Goal: Task Accomplishment & Management: Manage account settings

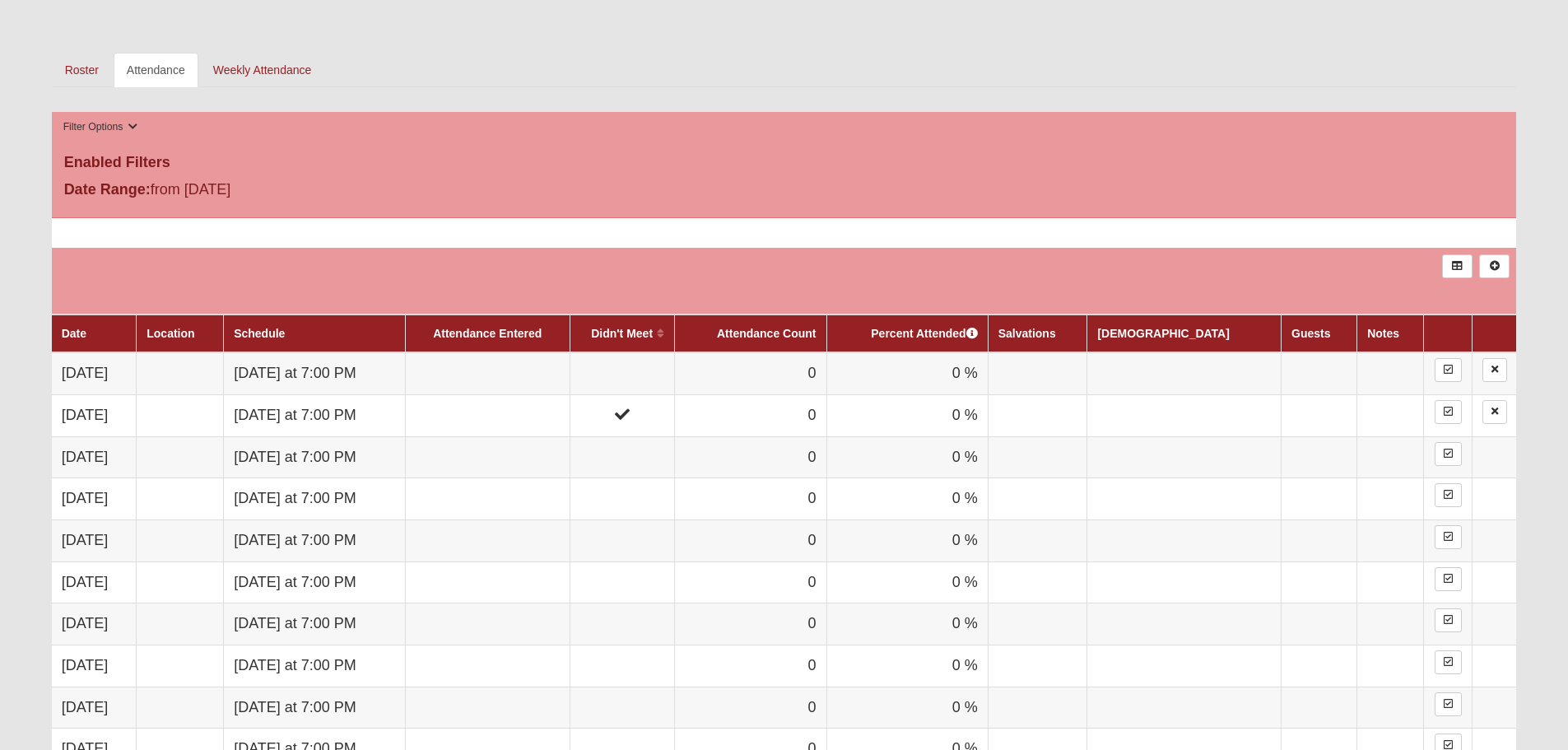
scroll to position [741, 0]
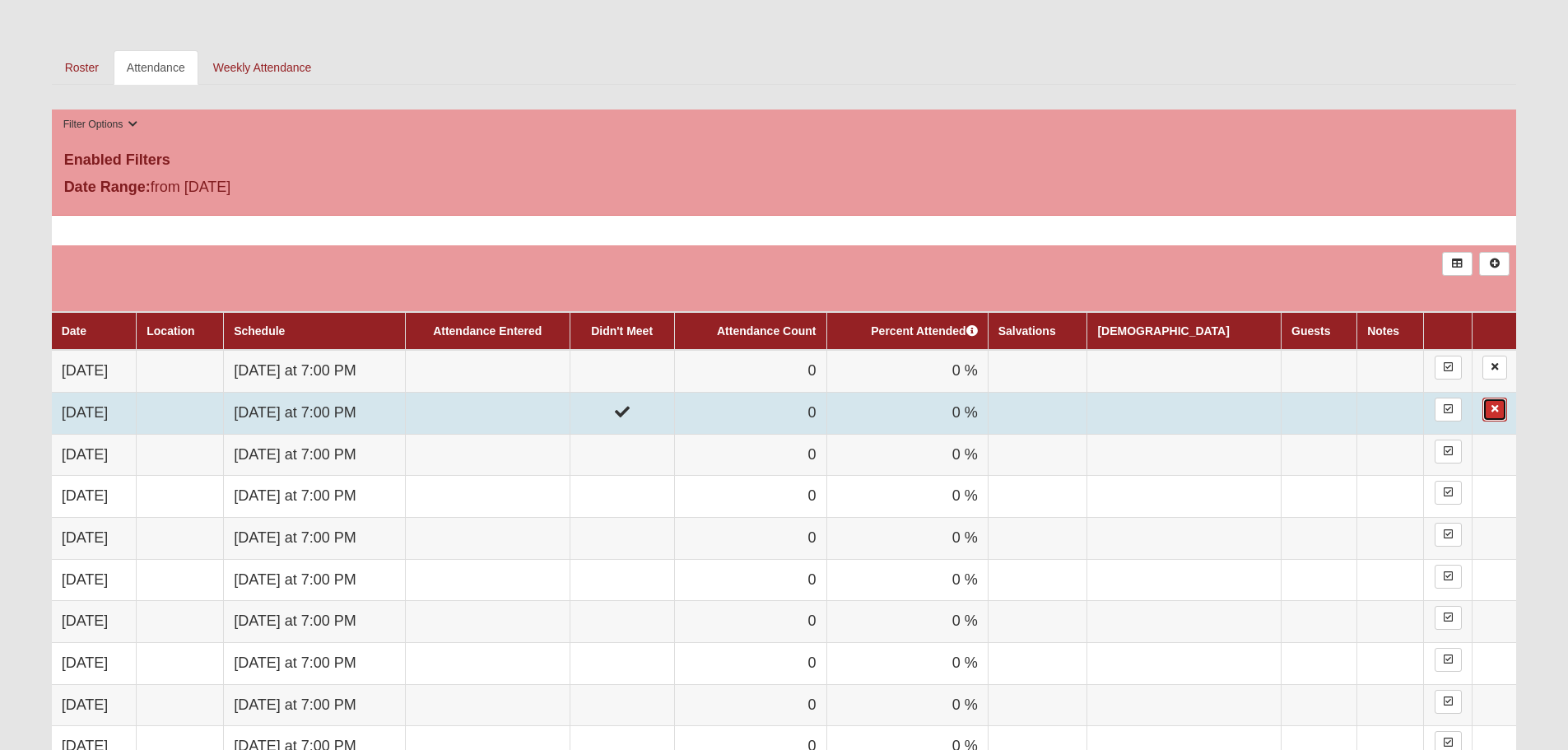
click at [1492, 412] on icon at bounding box center [1495, 410] width 7 height 10
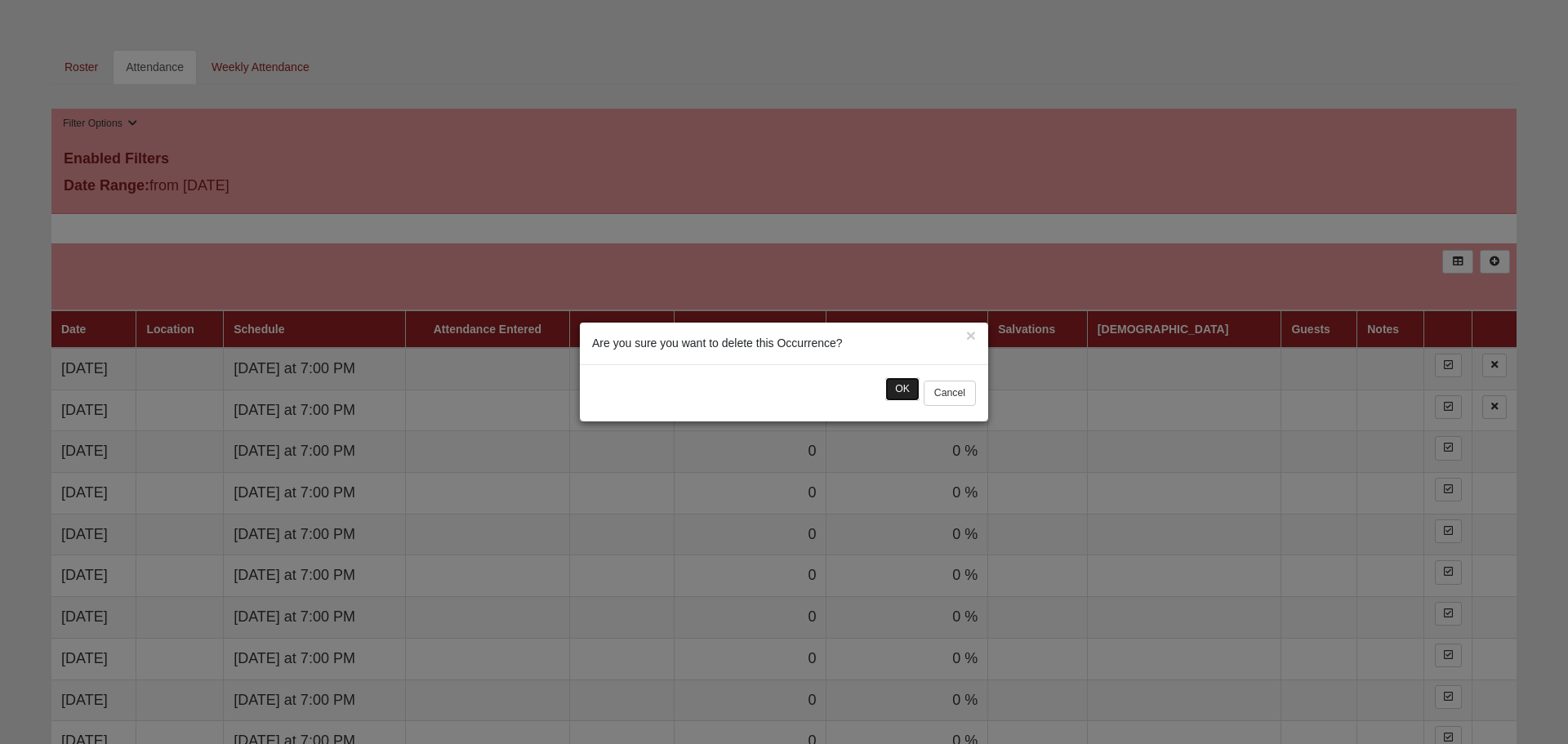
click at [893, 390] on button "OK" at bounding box center [903, 389] width 34 height 23
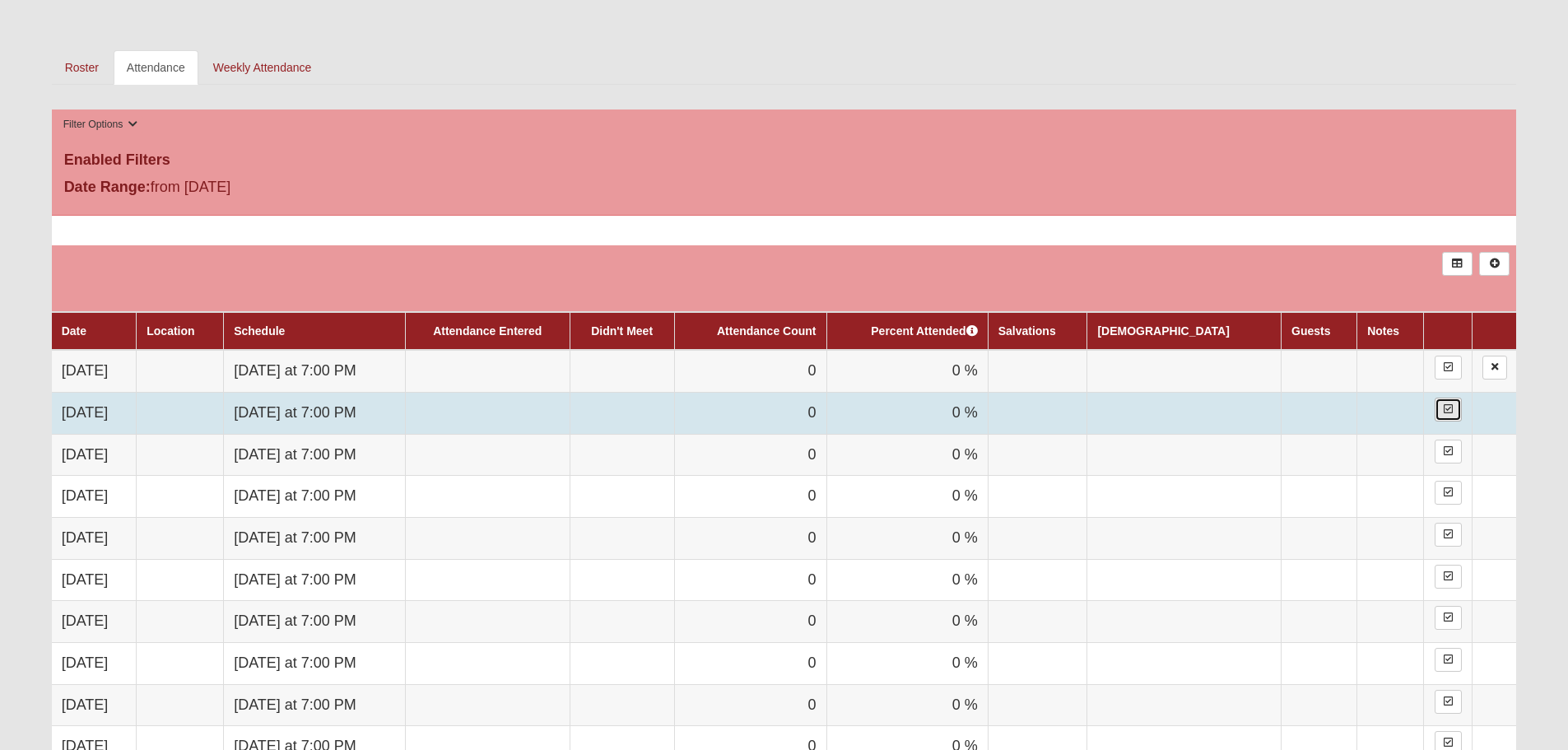
click at [1452, 402] on link at bounding box center [1448, 410] width 27 height 24
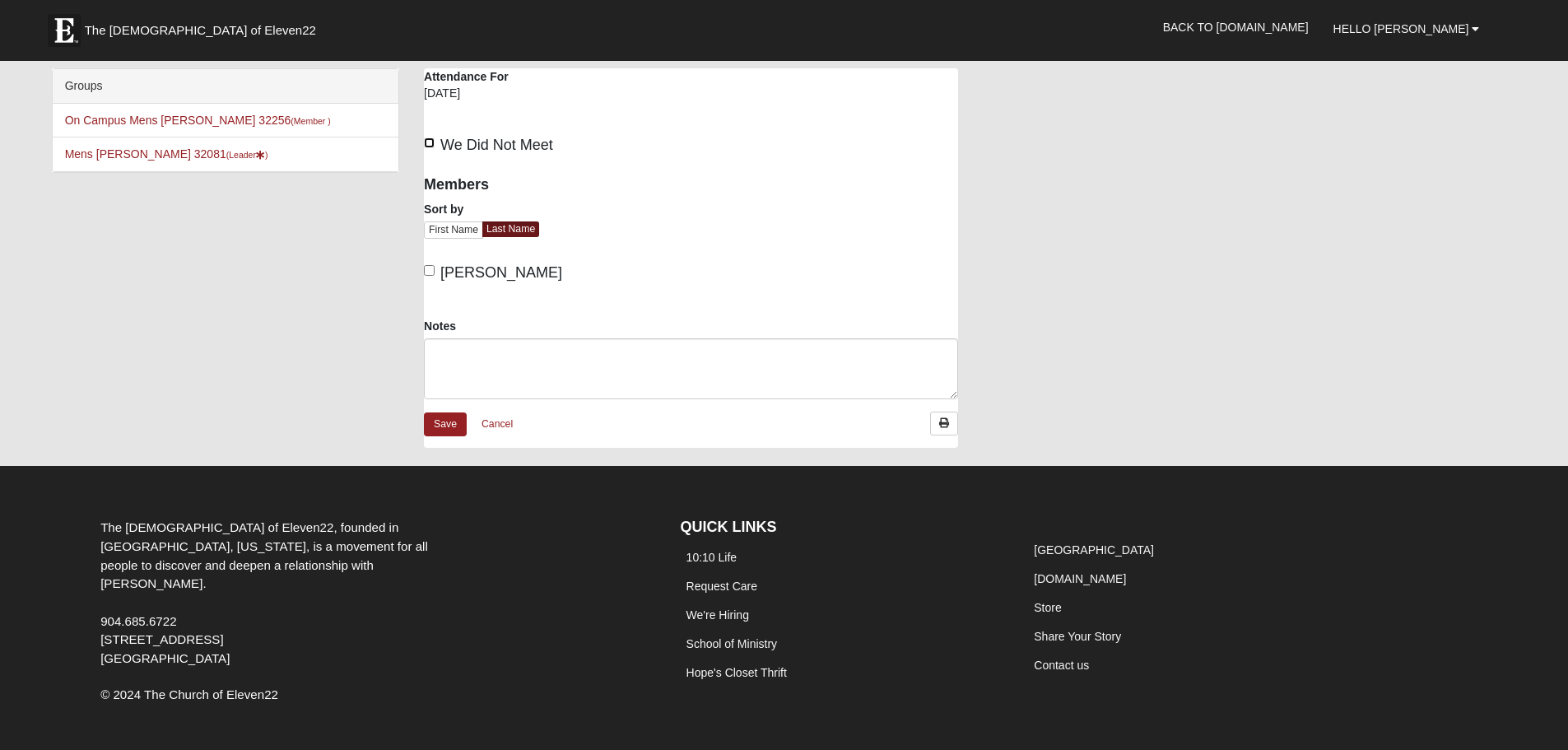
click at [429, 144] on input "We Did Not Meet" at bounding box center [429, 143] width 11 height 11
checkbox input "true"
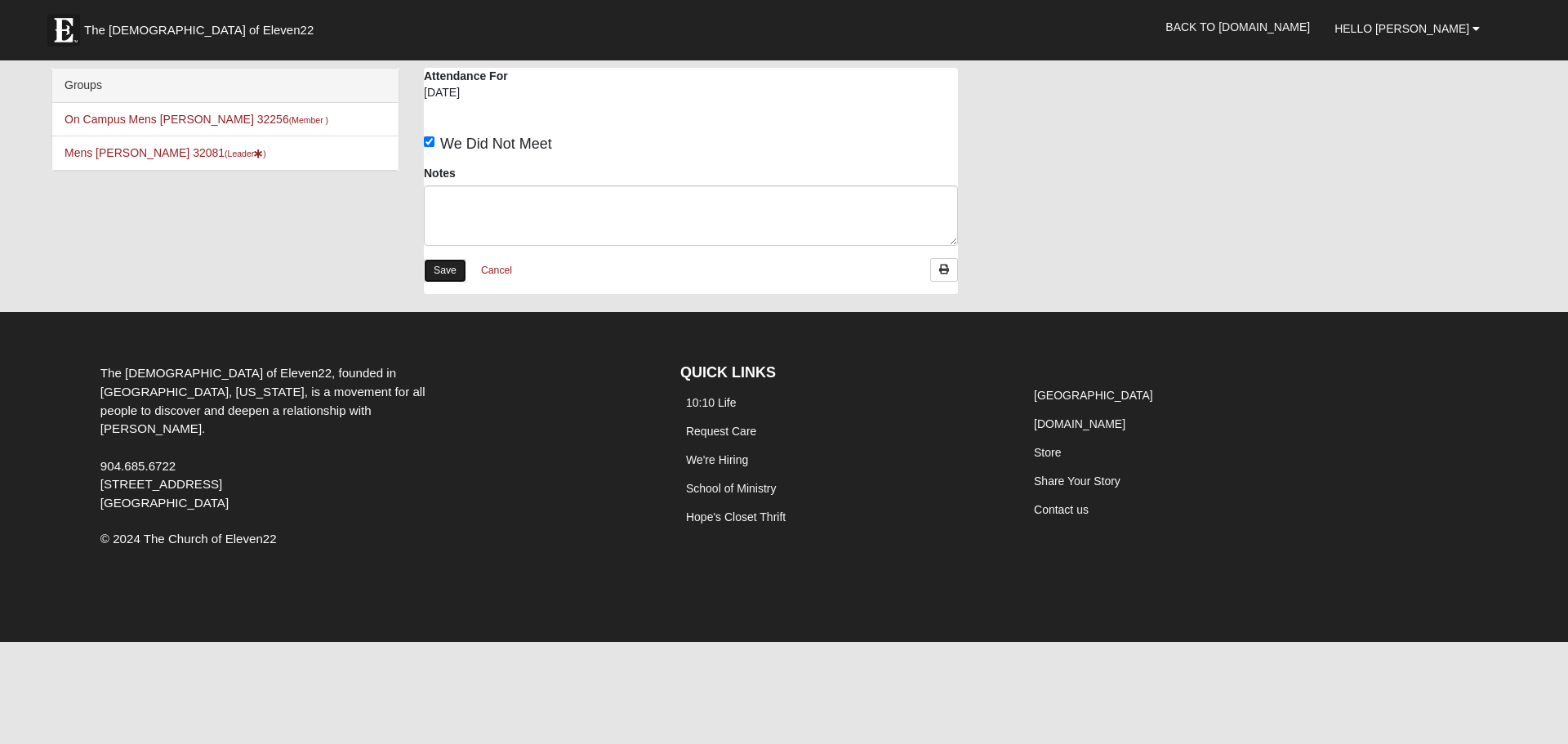
click at [435, 268] on link "Save" at bounding box center [445, 271] width 43 height 23
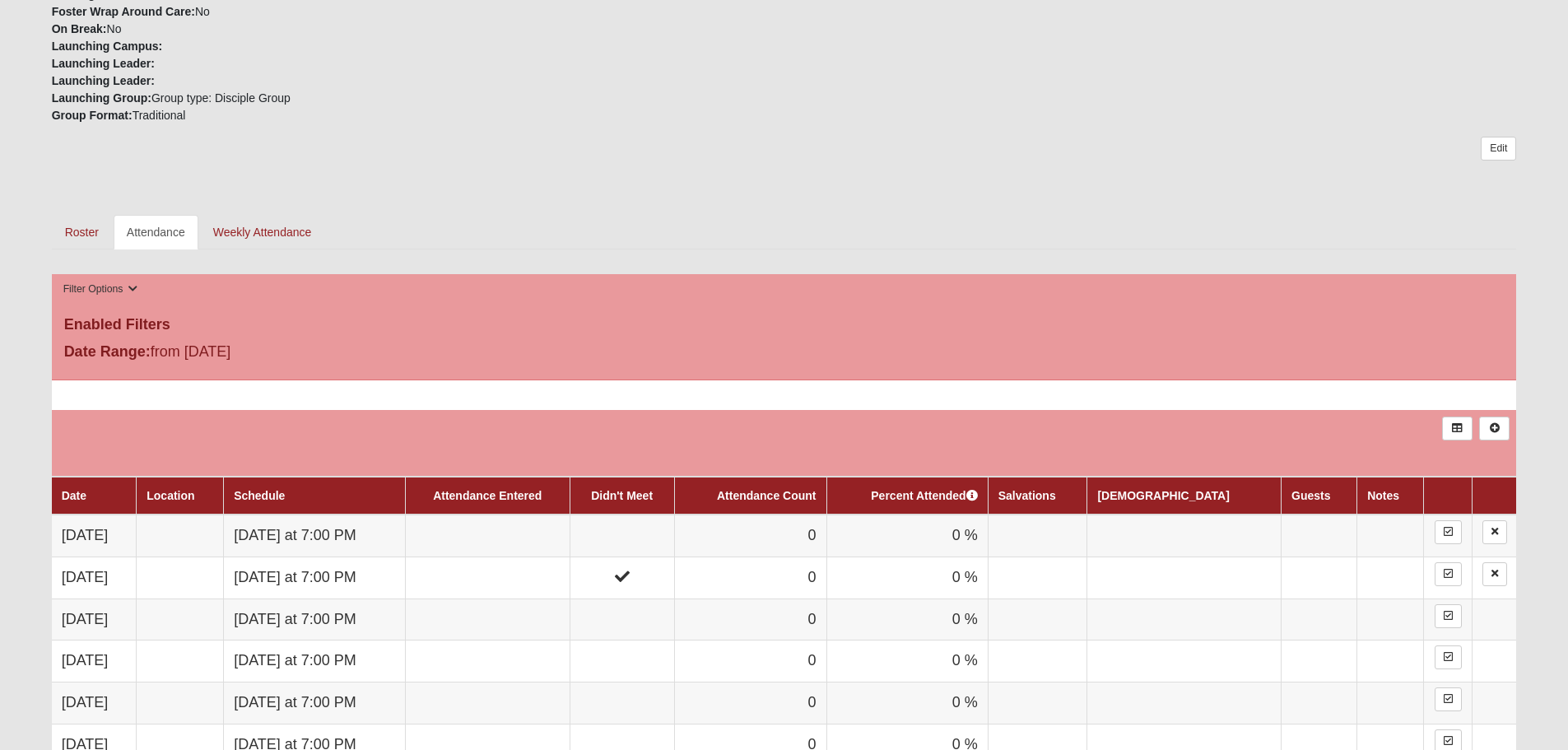
scroll to position [823, 0]
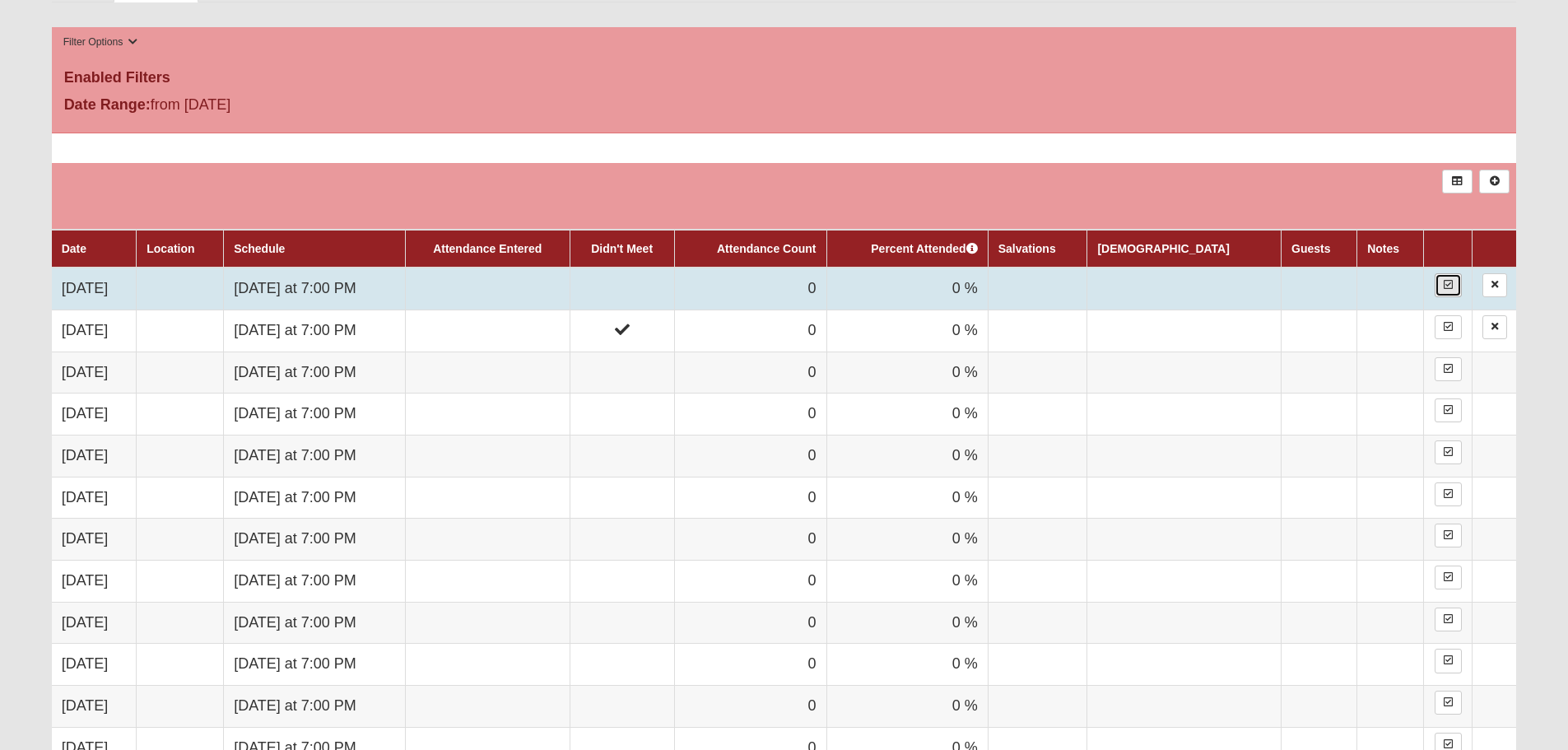
click at [1446, 291] on link at bounding box center [1448, 285] width 27 height 24
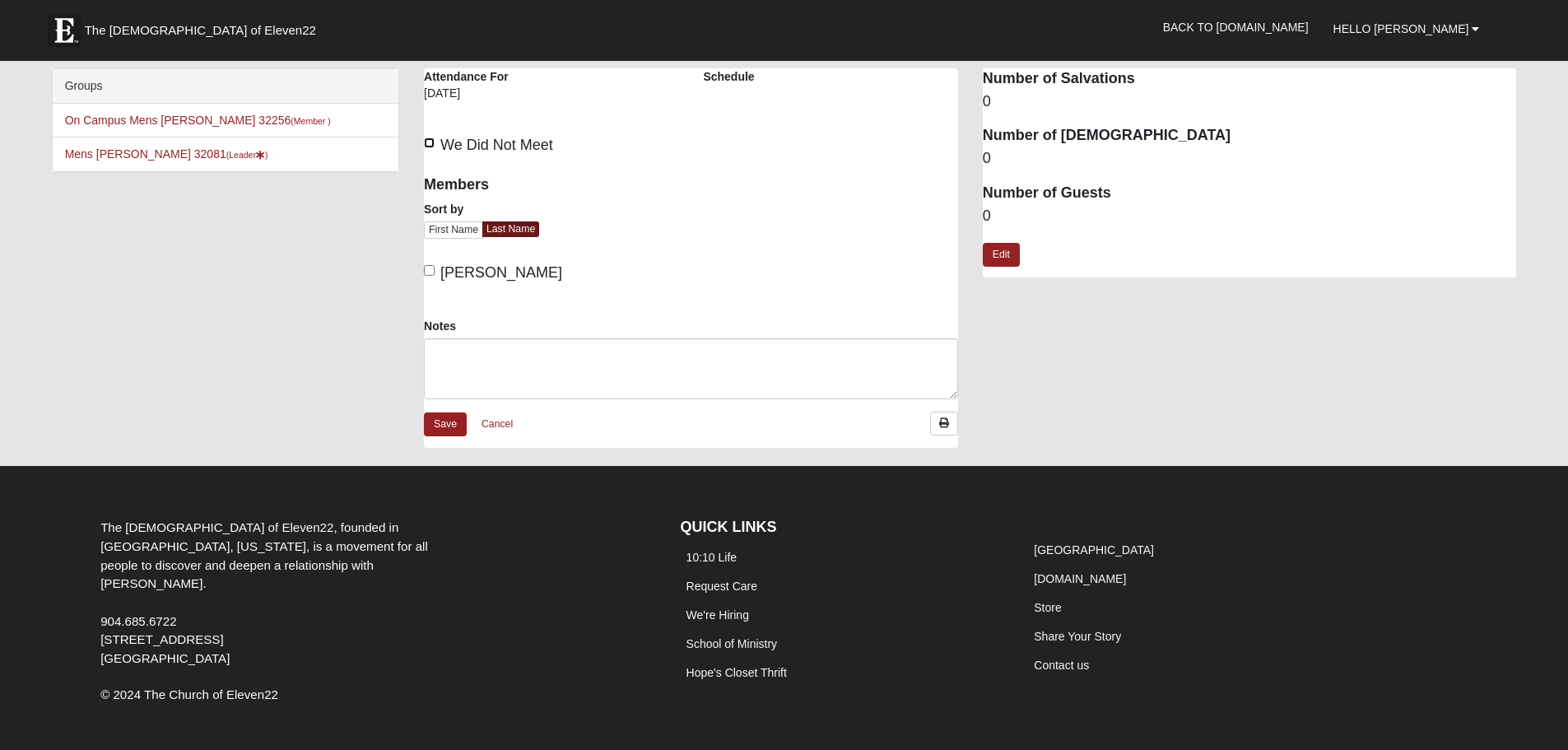
click at [430, 142] on input "We Did Not Meet" at bounding box center [429, 143] width 11 height 11
checkbox input "true"
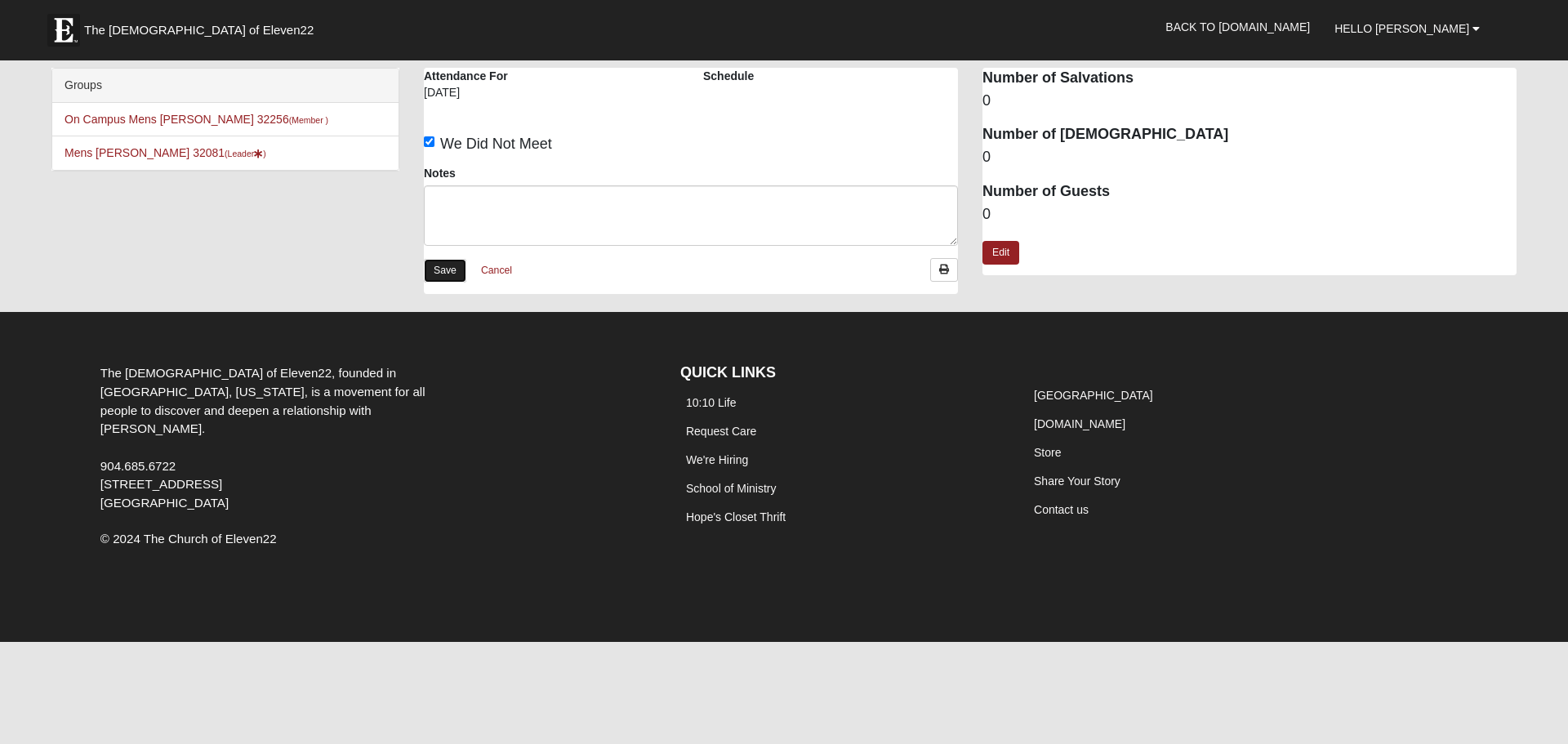
click at [445, 273] on link "Save" at bounding box center [445, 271] width 43 height 23
